Goal: Task Accomplishment & Management: Manage account settings

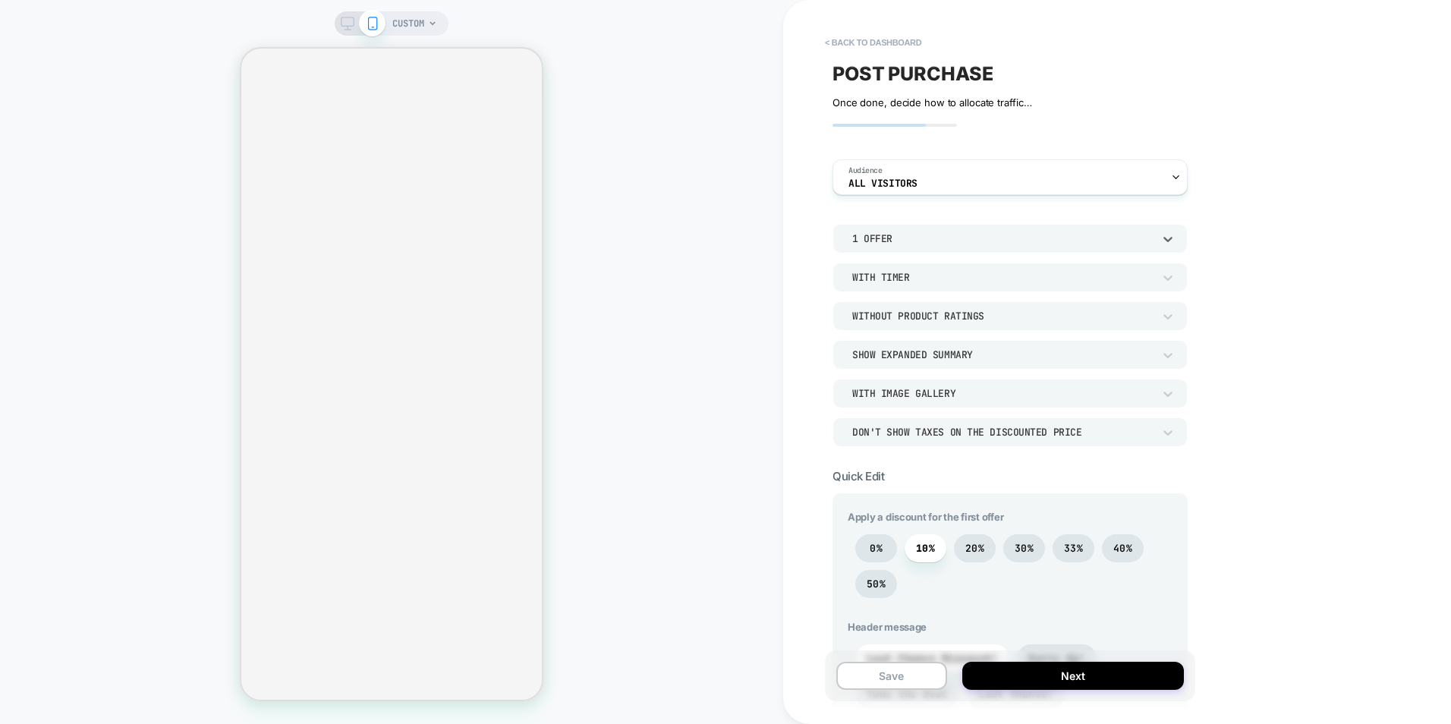
click at [903, 240] on div "1 Offer" at bounding box center [1002, 238] width 300 height 13
click at [903, 240] on div at bounding box center [725, 362] width 1451 height 724
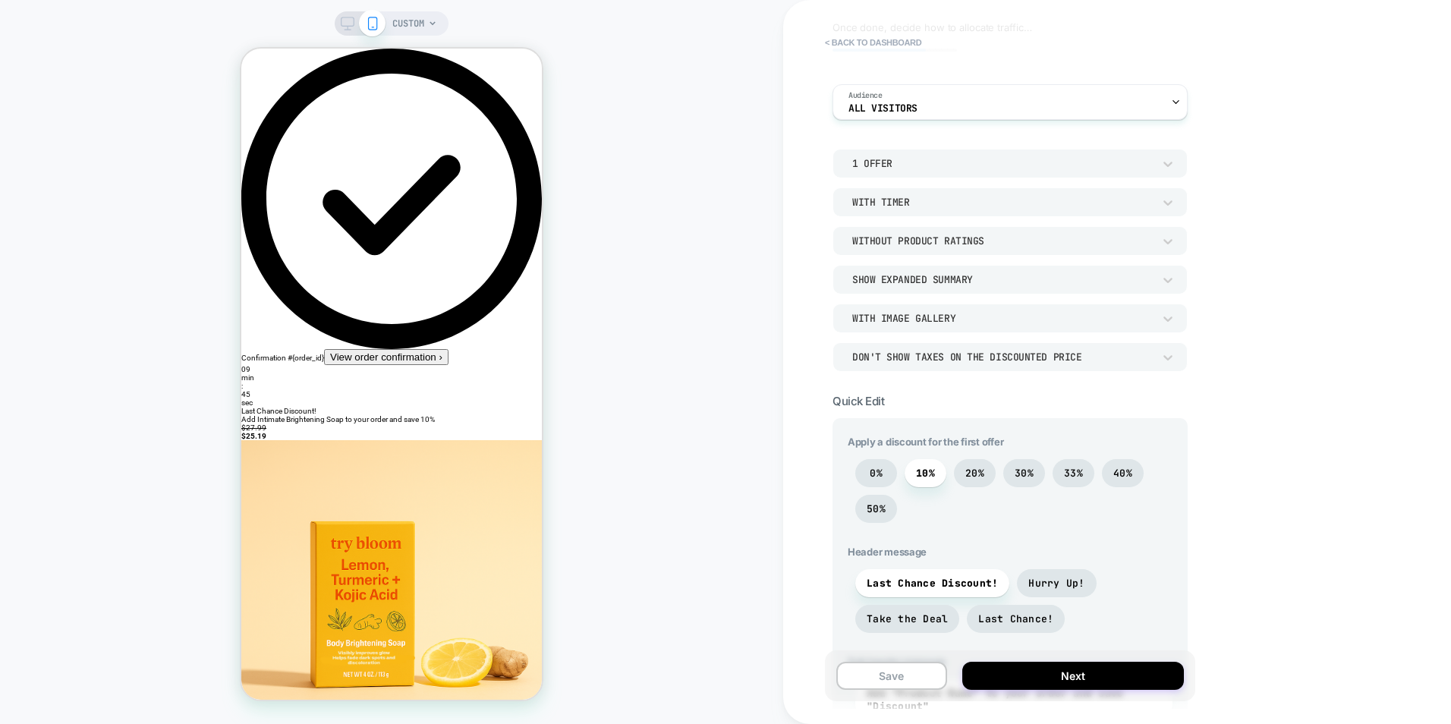
scroll to position [76, 0]
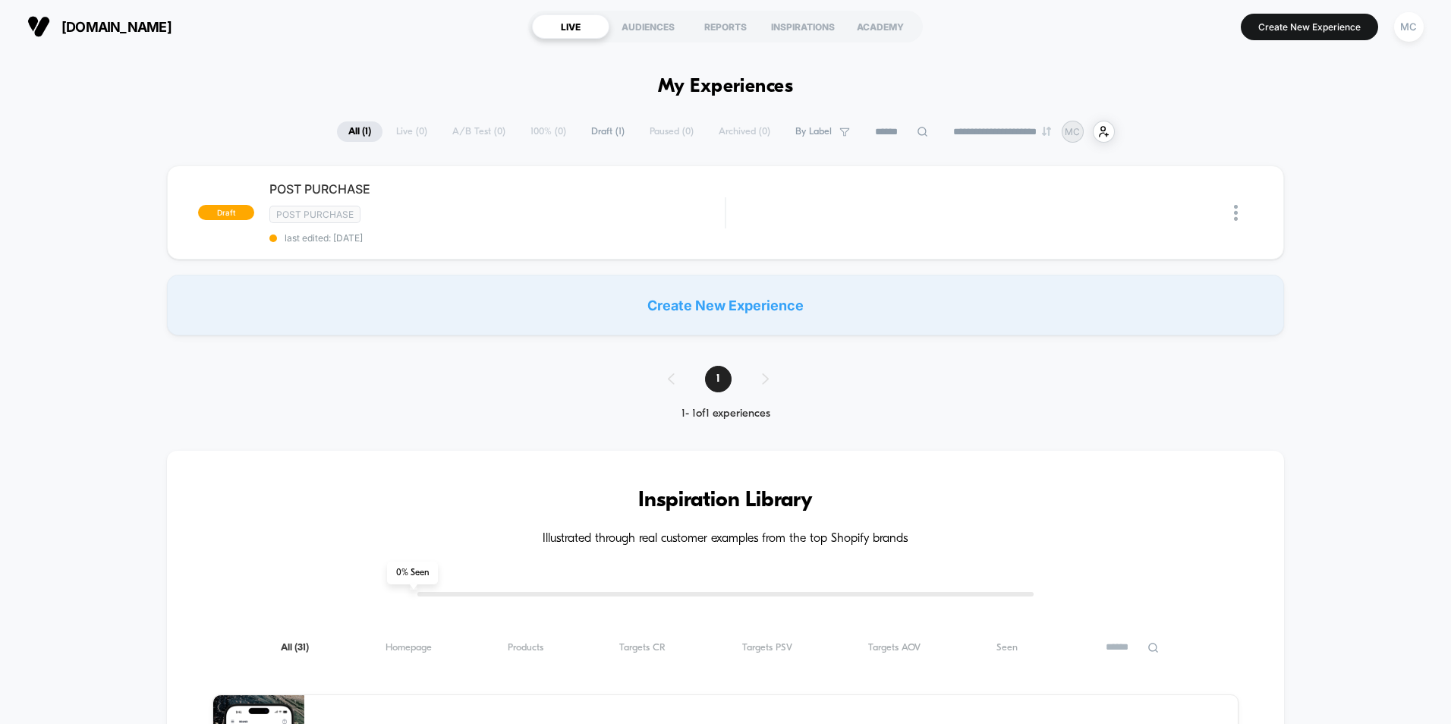
type input "***"
click at [1404, 41] on div "MC" at bounding box center [1409, 27] width 30 height 30
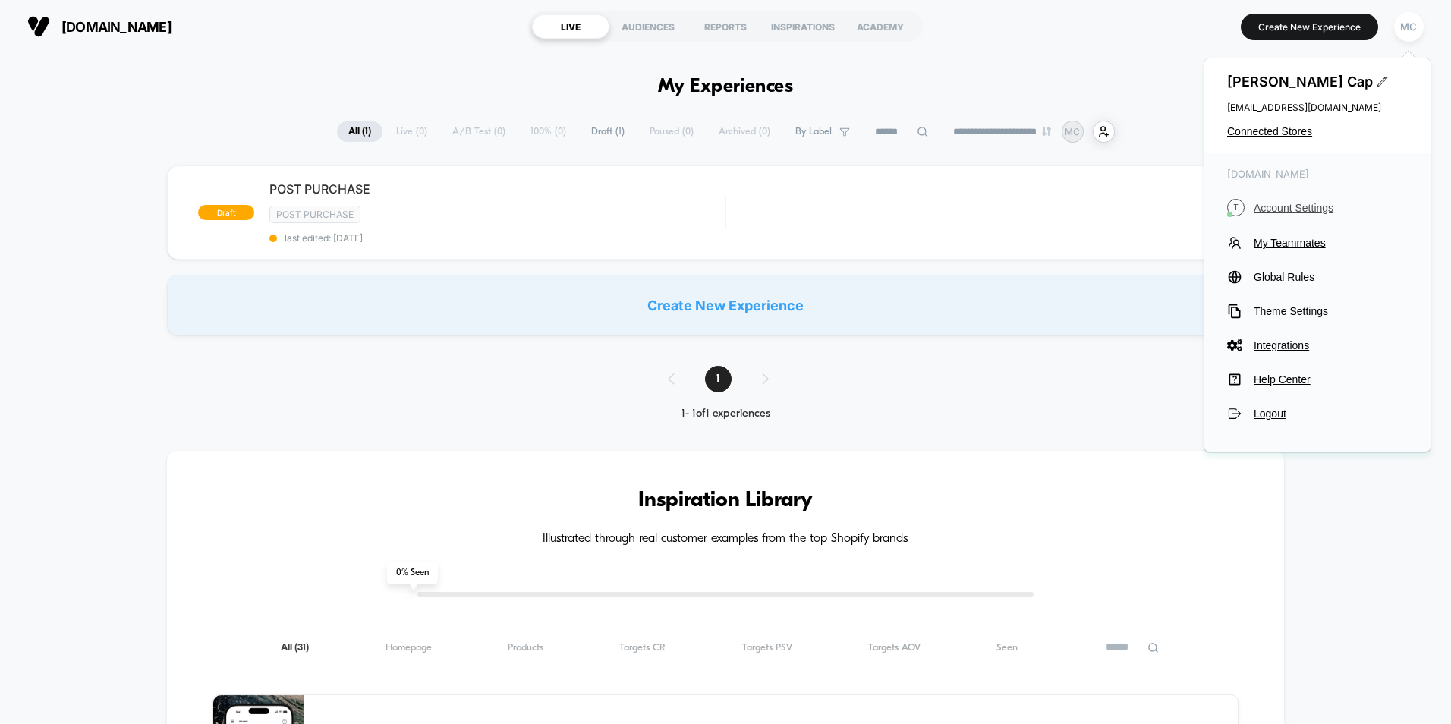
click at [1284, 209] on span "Account Settings" at bounding box center [1330, 208] width 154 height 12
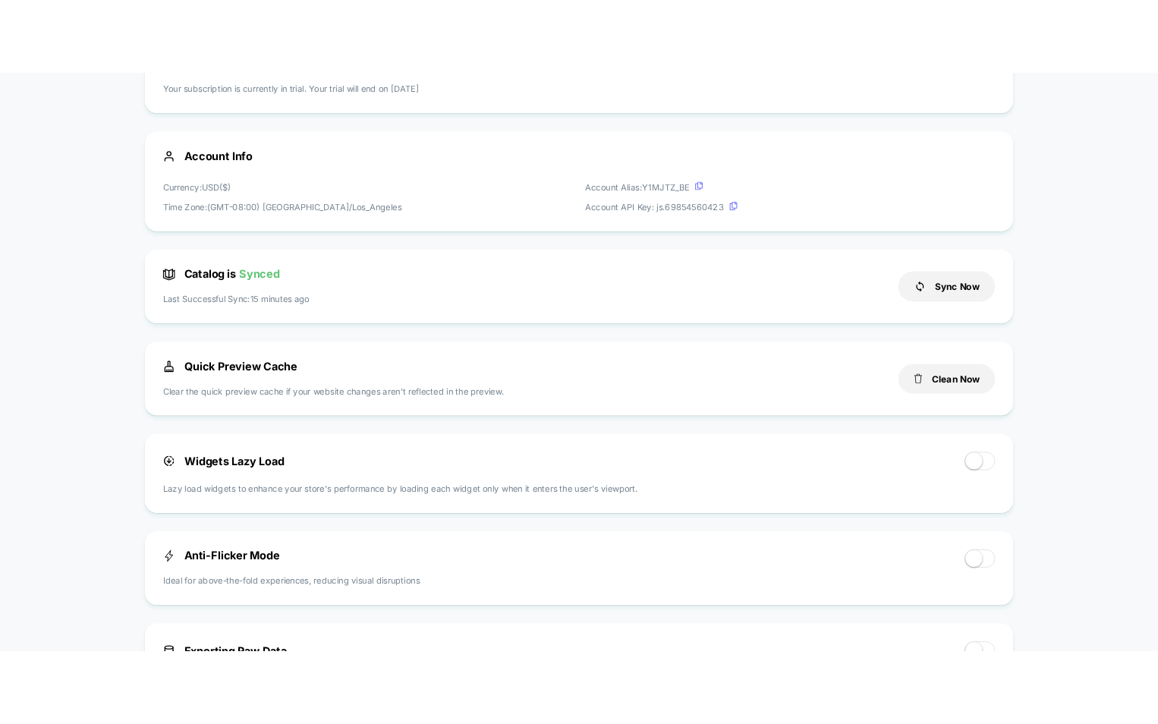
scroll to position [76, 0]
